Goal: Task Accomplishment & Management: Complete application form

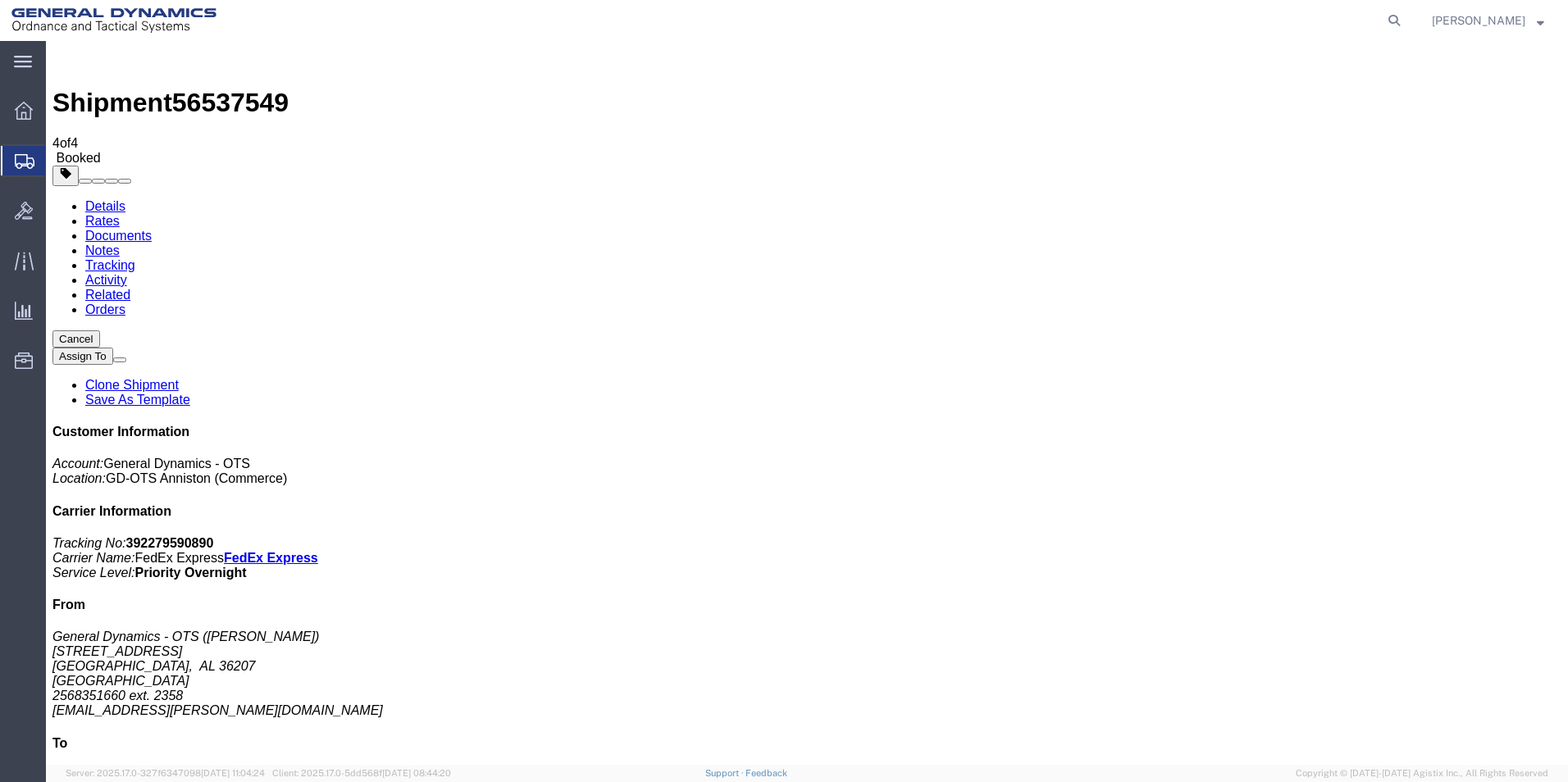
click at [0, 0] on span "Create Shipment" at bounding box center [0, 0] width 0 height 0
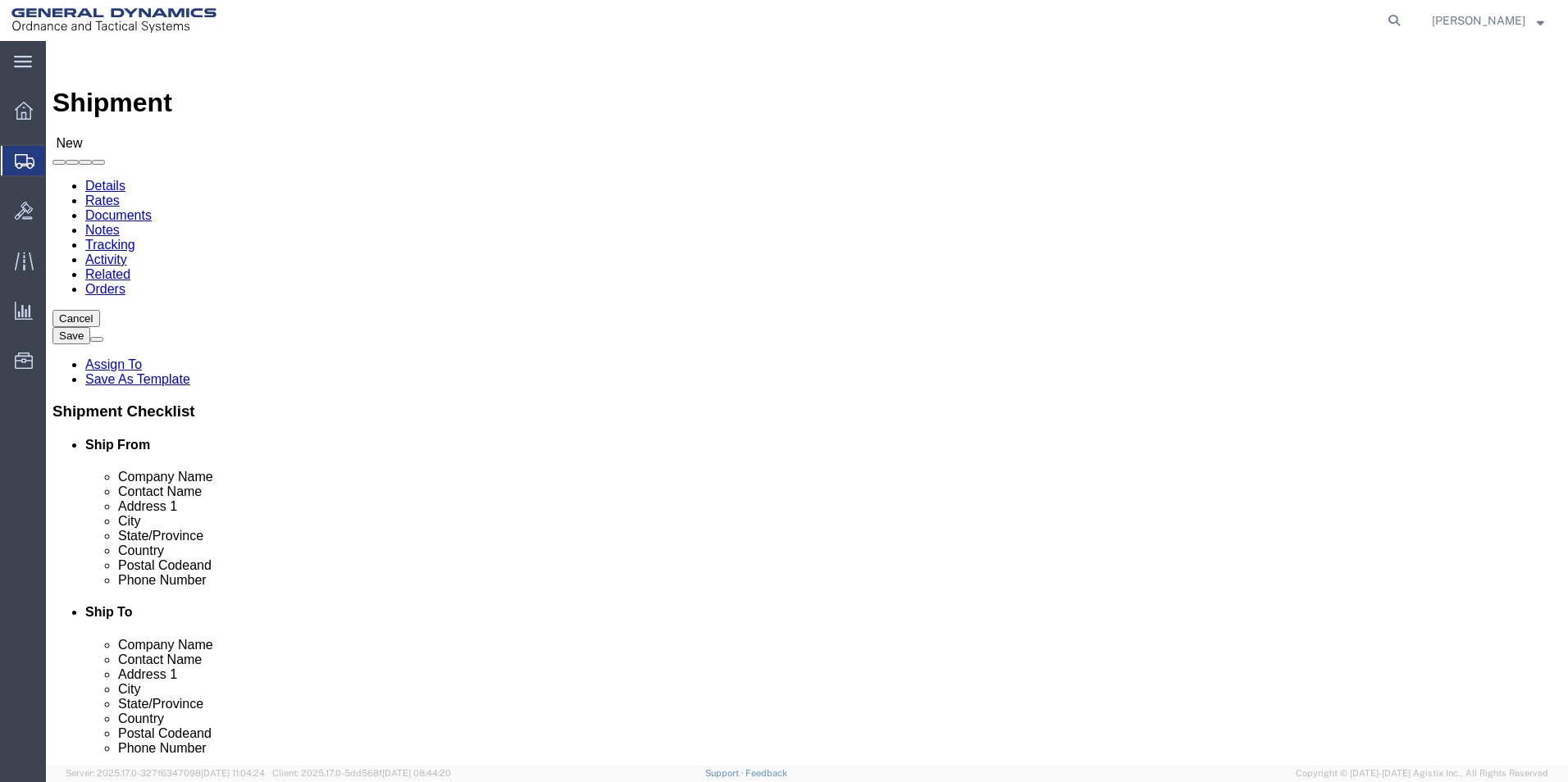
select select "MYPROFILE"
select select "AL"
click input "text"
type input "c"
type input "CHROMALLOY [GEOGRAPHIC_DATA]"
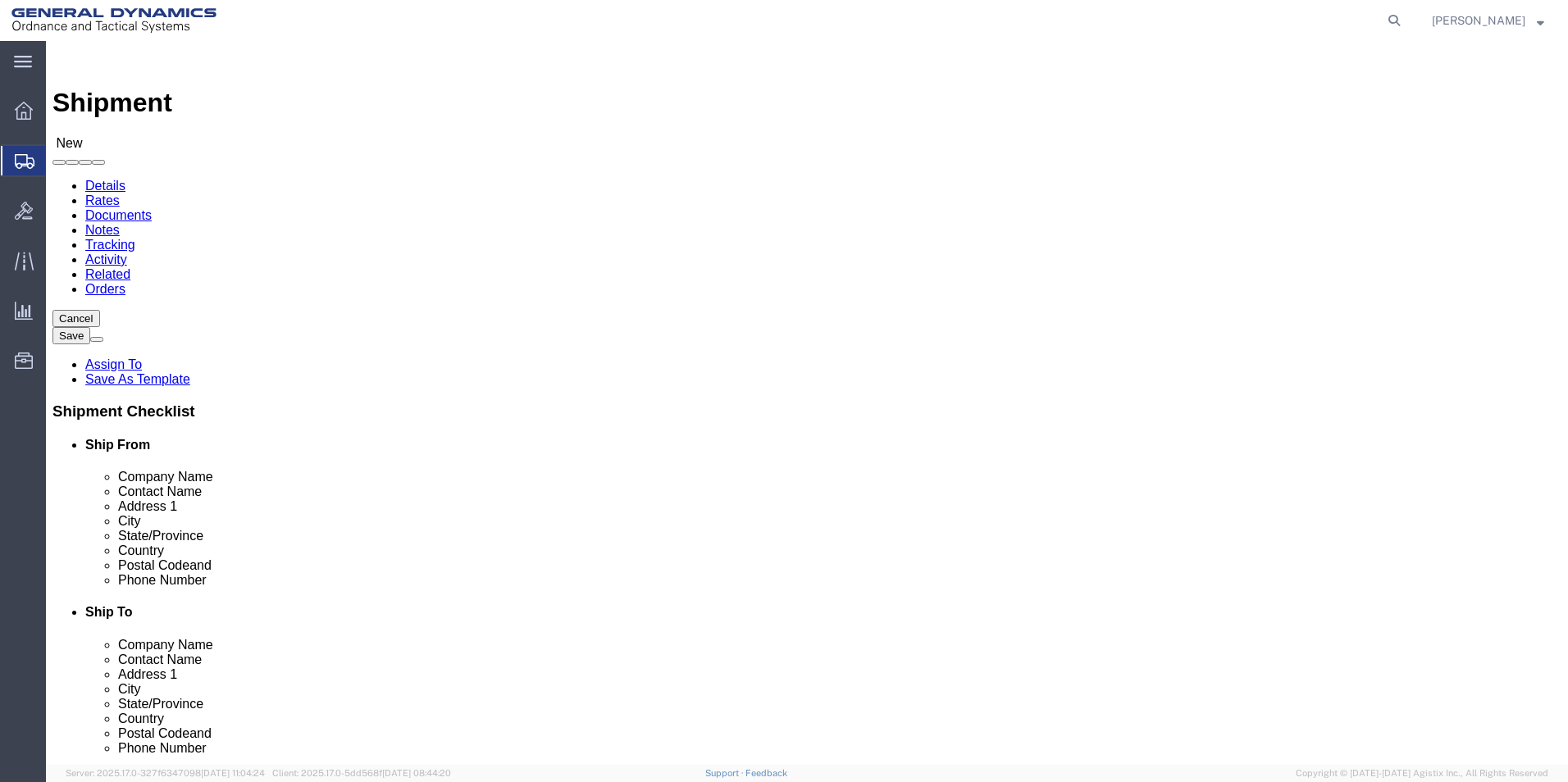
select select "CA"
type input "CHROMALLOY [GEOGRAPHIC_DATA]"
drag, startPoint x: 998, startPoint y: 338, endPoint x: 855, endPoint y: 340, distance: 143.0
click input "text"
type input "ATTN: RECEIVING"
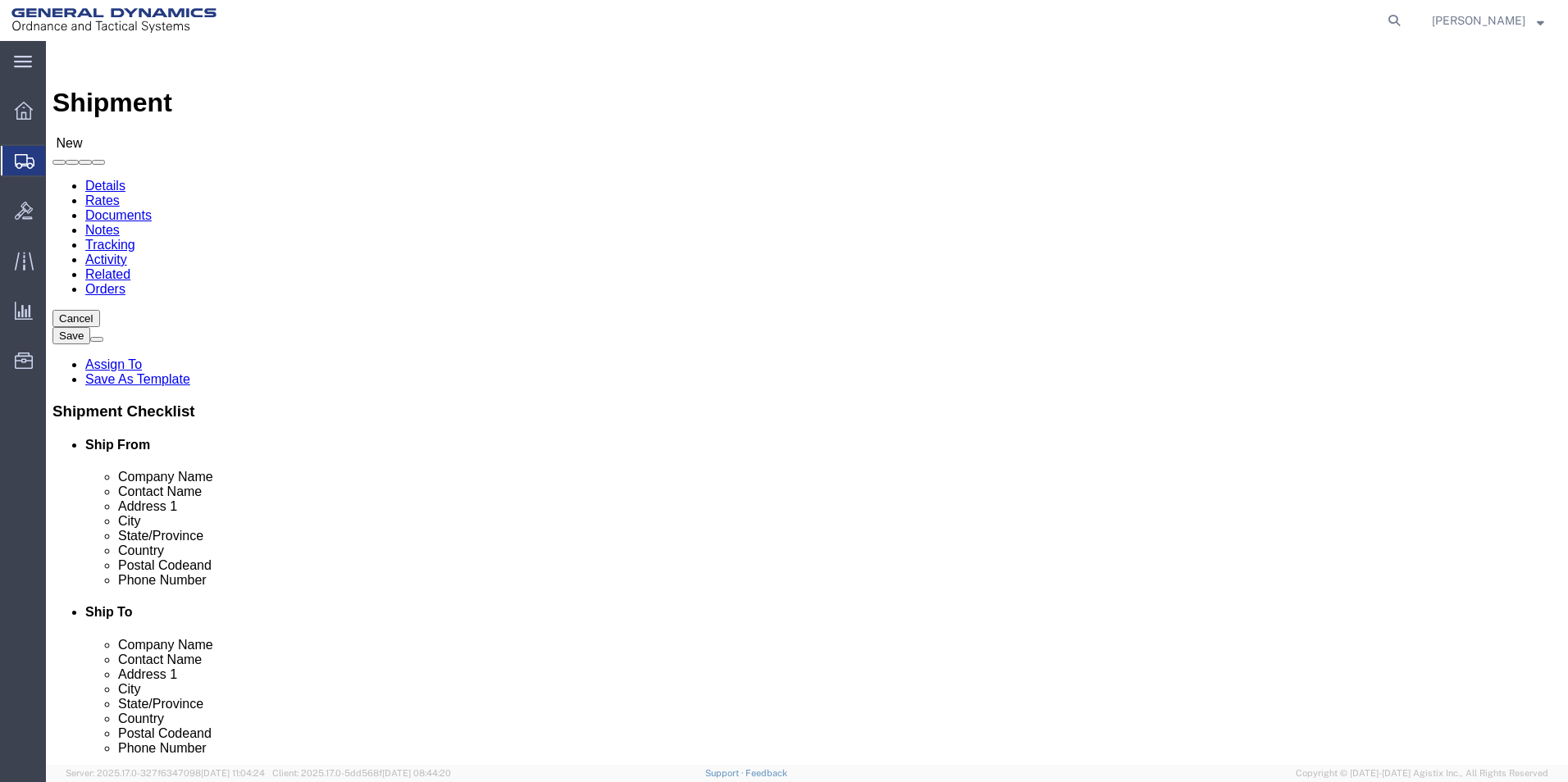
type input "[STREET_ADDRESS]"
type input "[GEOGRAPHIC_DATA]"
type input "92121"
type input "[PHONE_NUMBER]"
type input "[EMAIL_ADDRESS][PERSON_NAME][DOMAIN_NAME]"
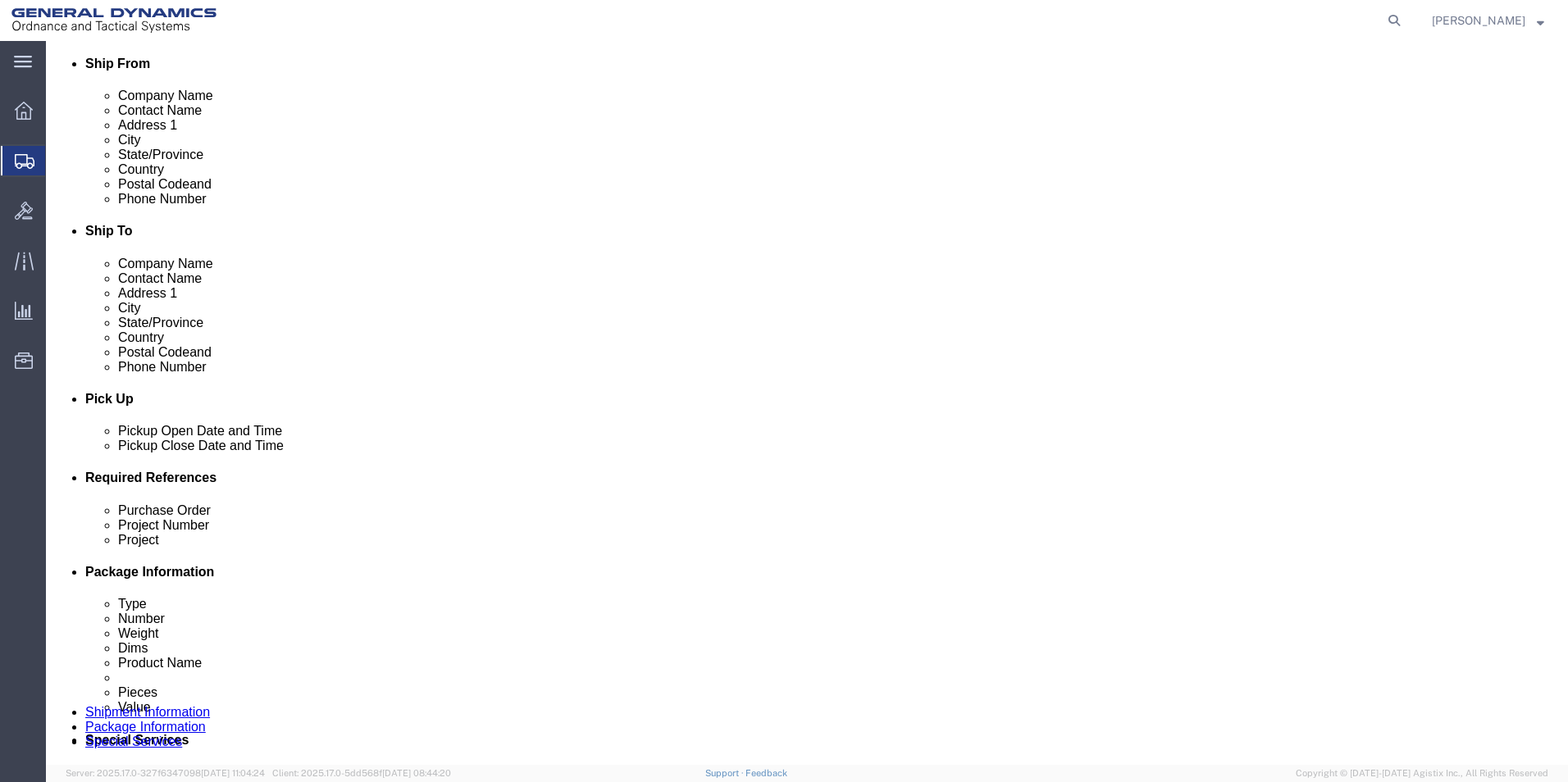
scroll to position [410, 0]
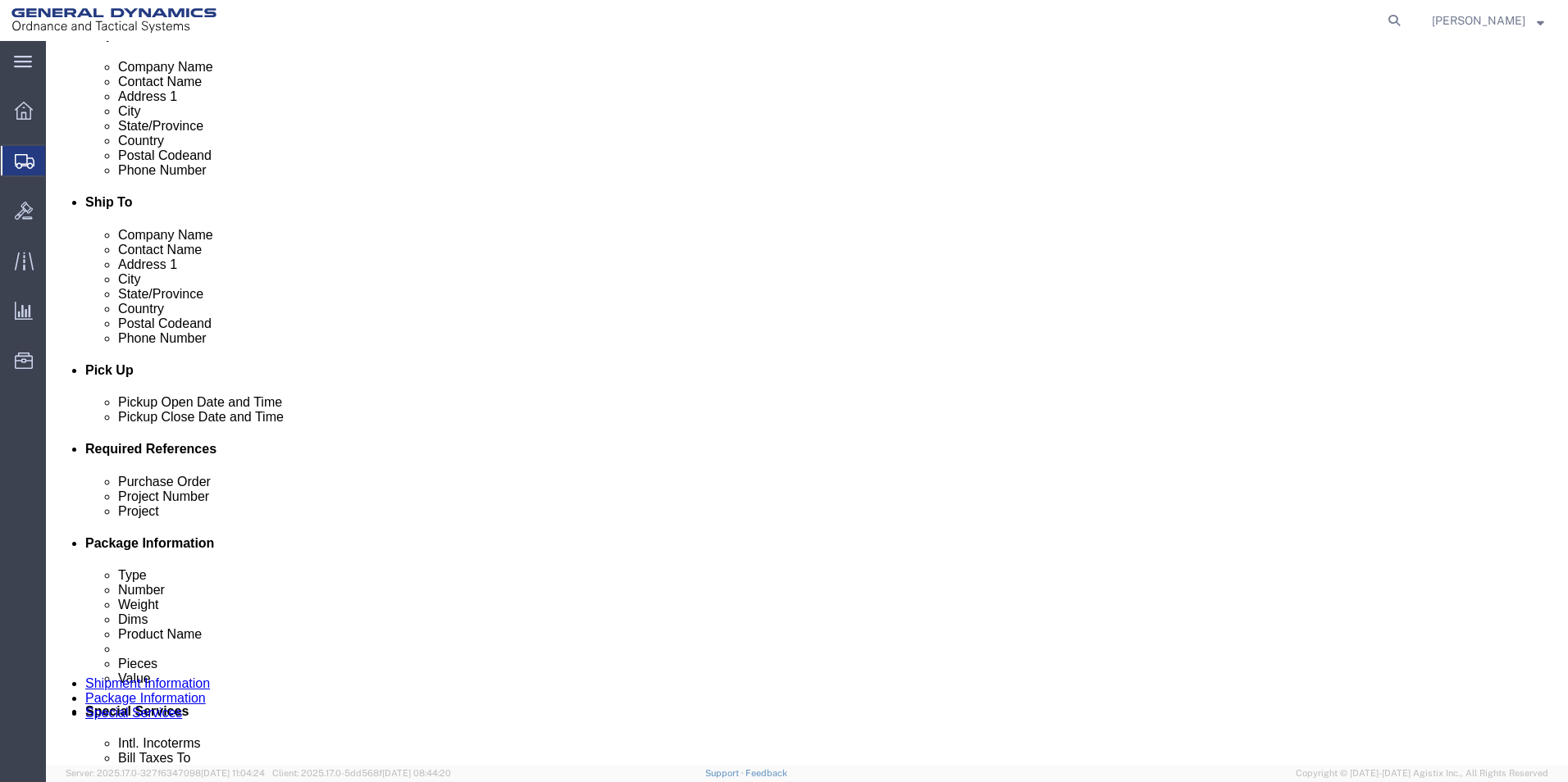
click input "text"
type input "93394"
type input "45000006"
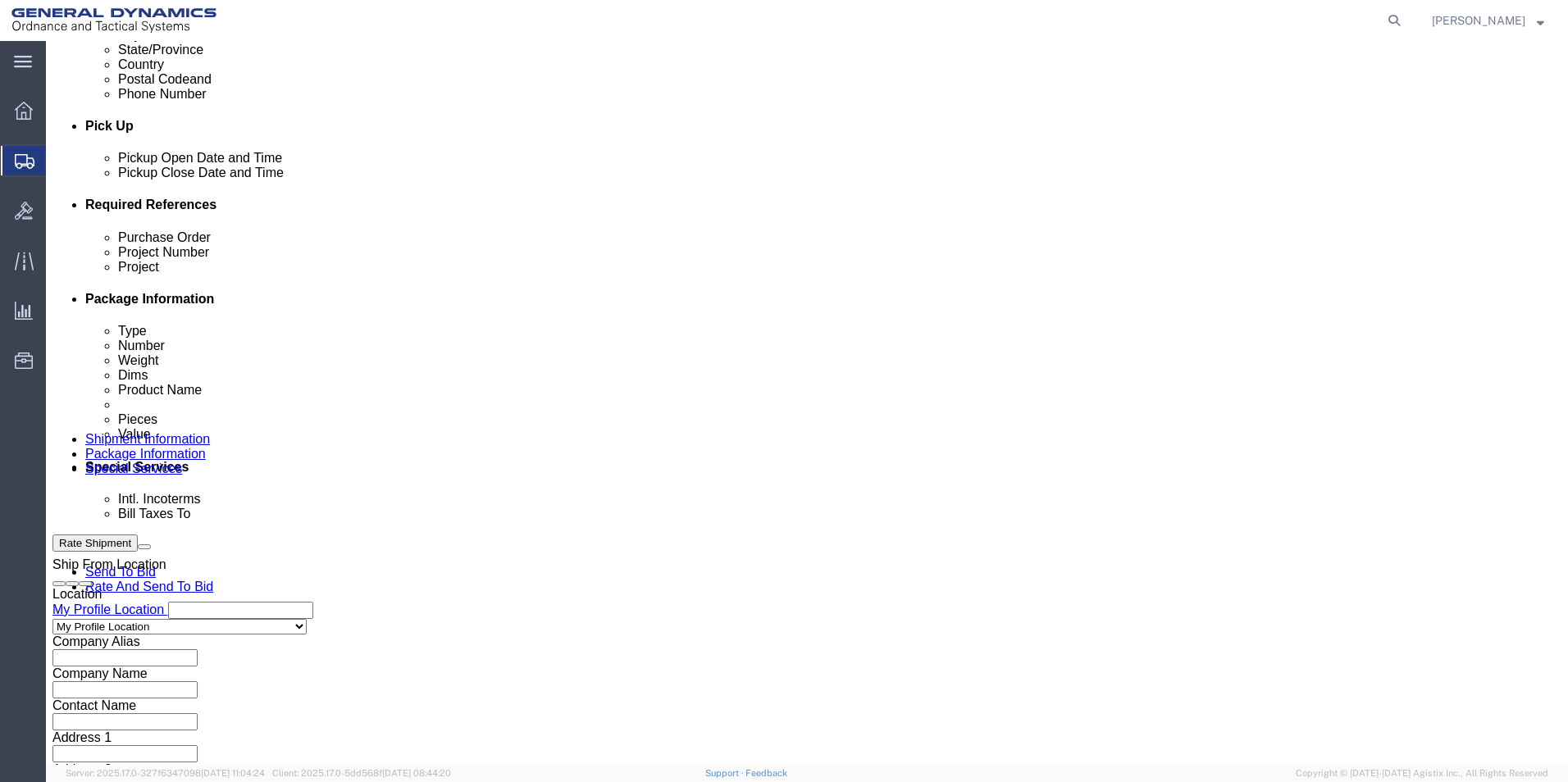
scroll to position [655, 0]
type input "AMRAAM"
click select "Select Air Less than Truckload Multi-Leg Ocean Freight Rail Small Parcel Truckl…"
select select "SMAL"
click select "Select Air Less than Truckload Multi-Leg Ocean Freight Rail Small Parcel Truckl…"
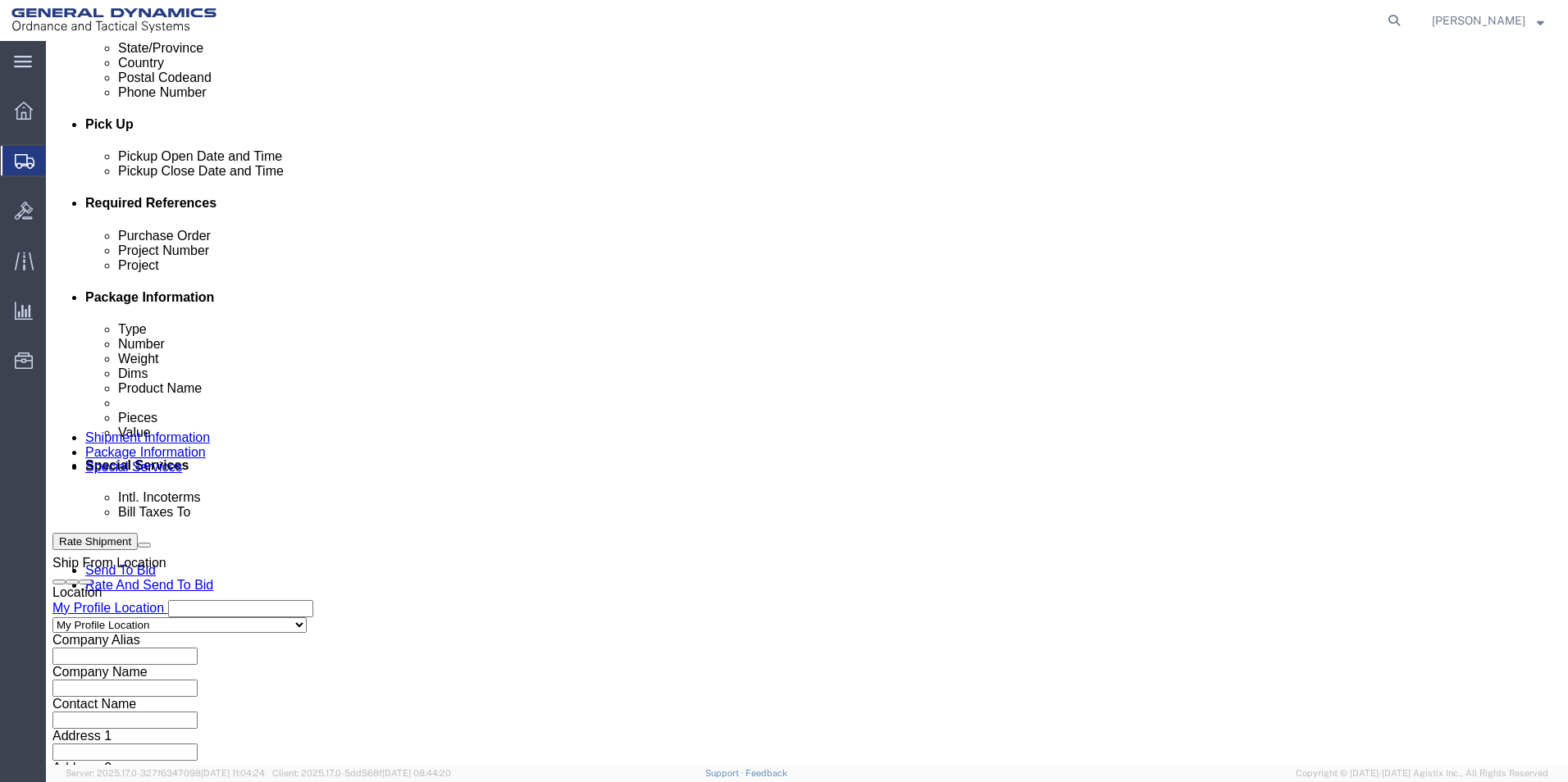
click button "Continue"
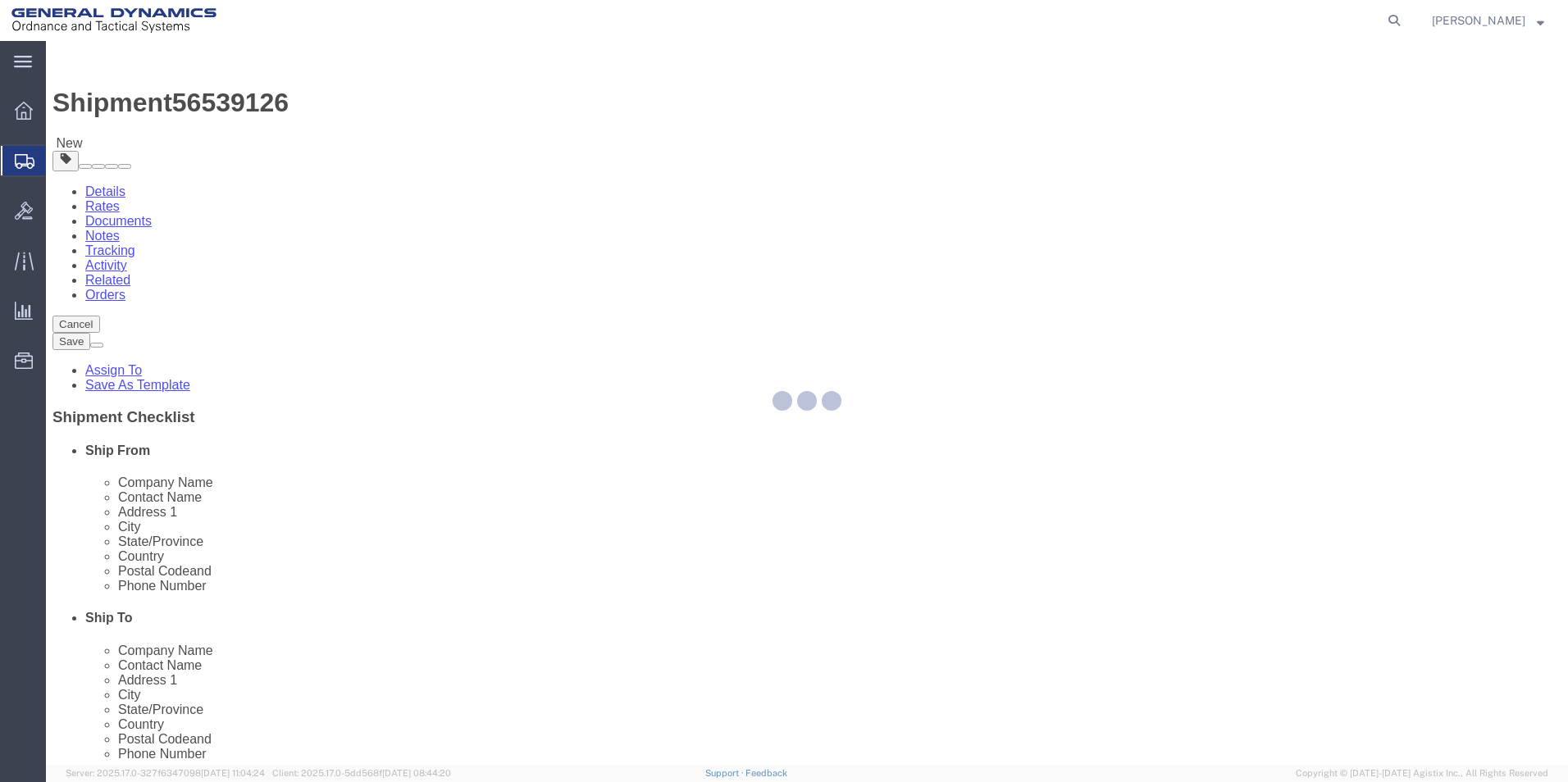
select select "YRPK"
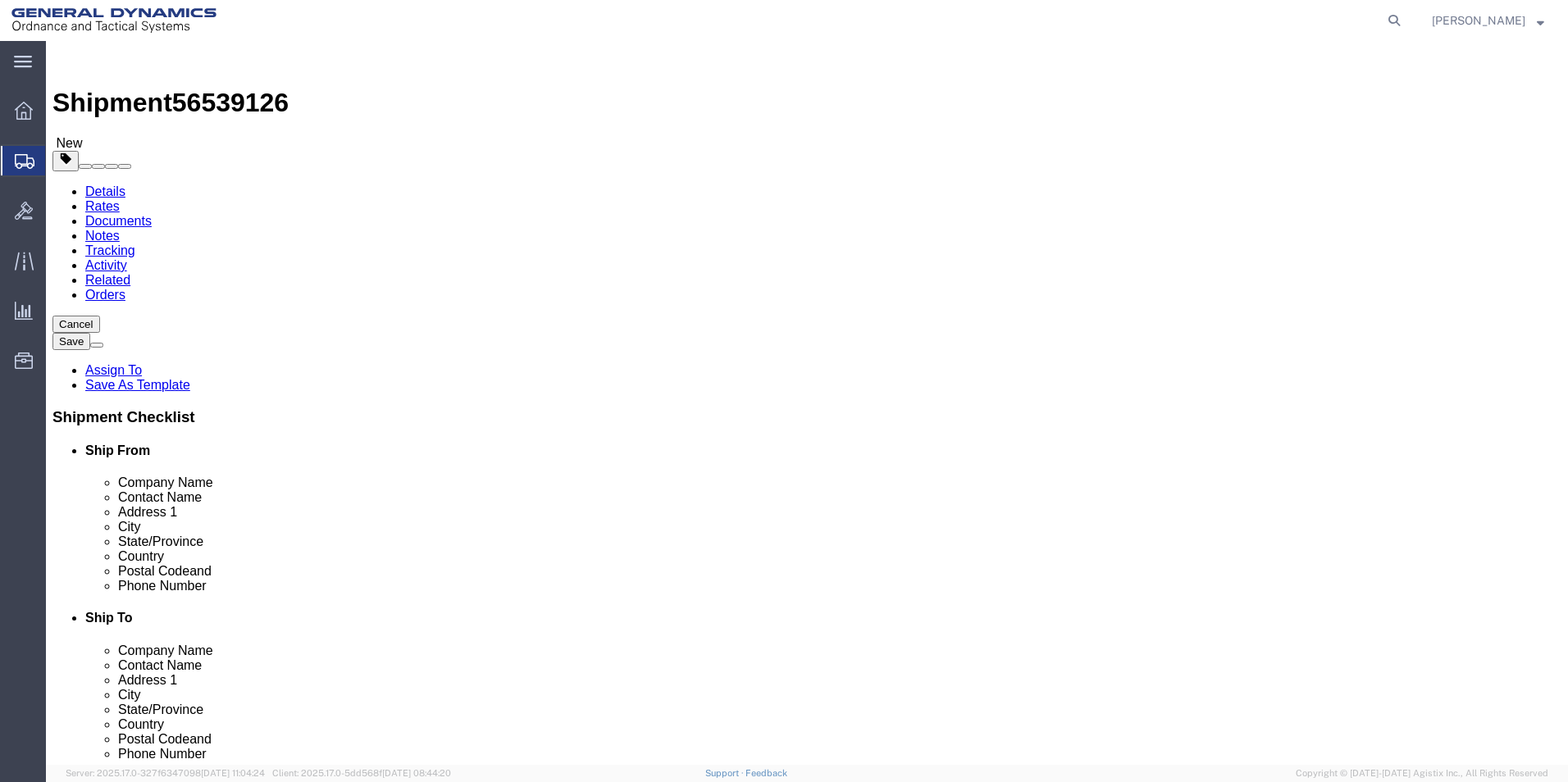
click input "text"
type input "26"
type input "16"
type input "24"
type input "63"
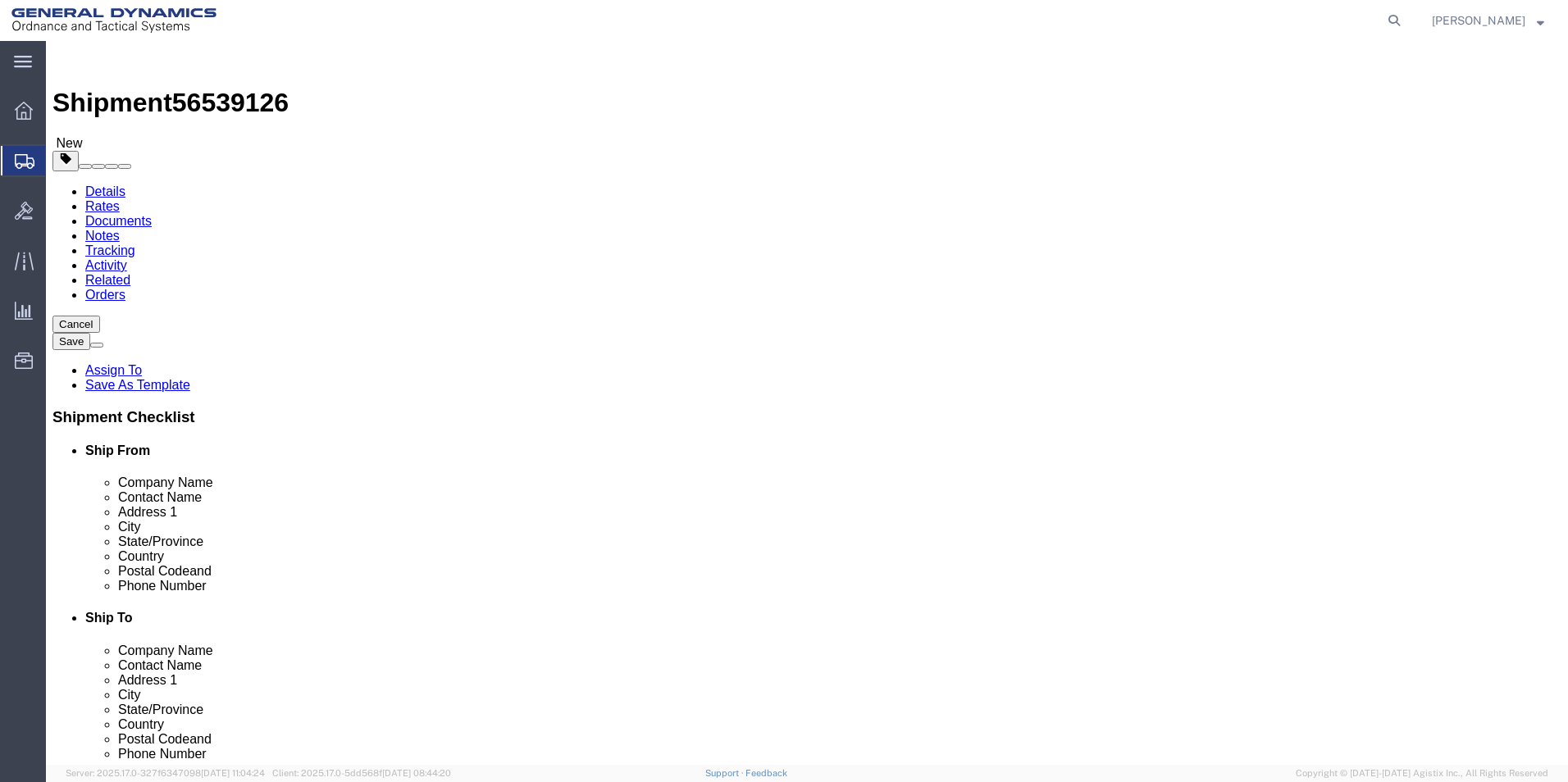
click link "Add Content"
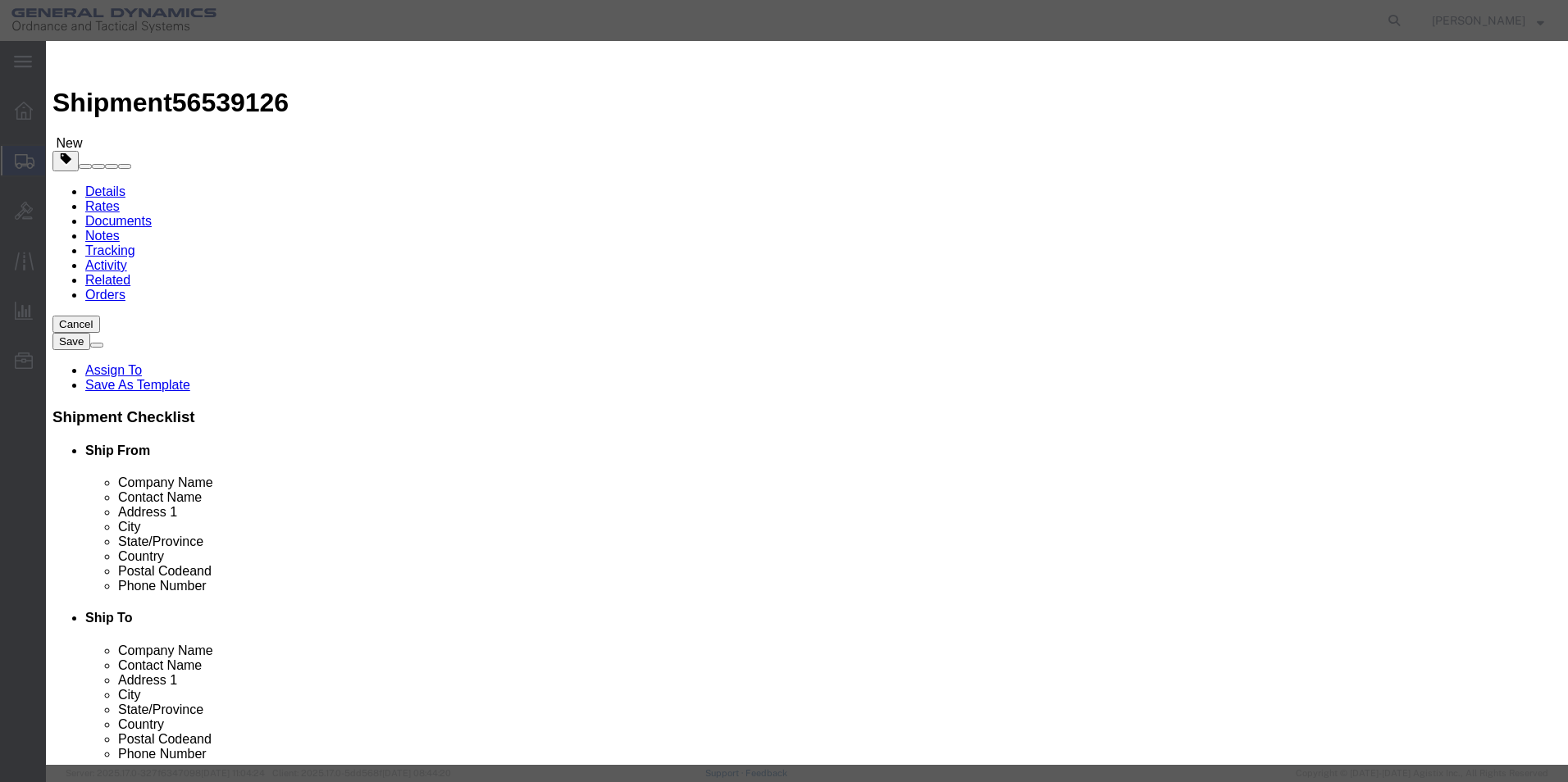
click input "text"
type input "METAL PARTS"
type input "1"
click button "Save & Close"
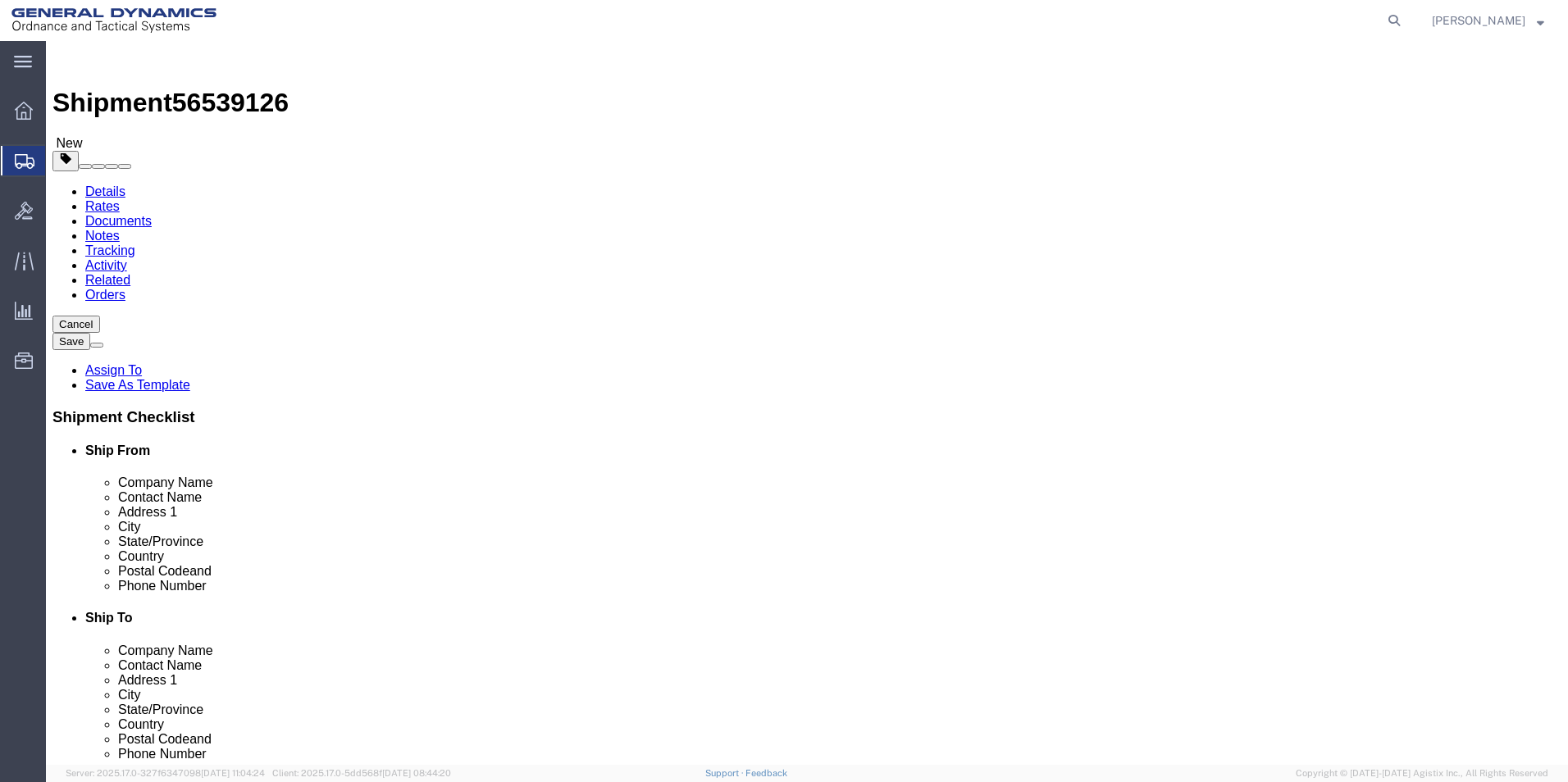
click button "Rate Shipment"
